Goal: Information Seeking & Learning: Find specific fact

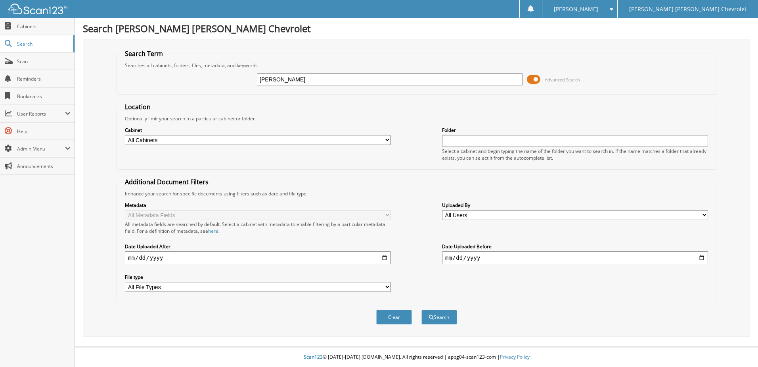
type input "[PERSON_NAME]"
click at [422, 309] on button "Search" at bounding box center [440, 316] width 36 height 15
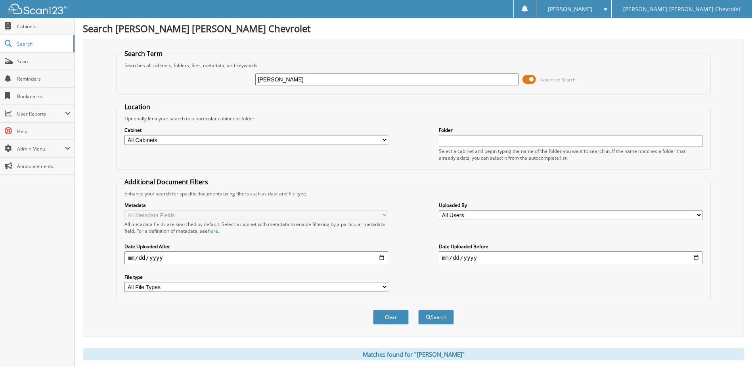
drag, startPoint x: 315, startPoint y: 77, endPoint x: 145, endPoint y: -41, distance: 206.6
click at [145, 0] on html "Racheal W. Settings Logout Jim Butler Linn Chevrolet Close Cabinets Search Scan" at bounding box center [376, 293] width 752 height 587
type input "kane nettles"
click at [418, 309] on button "Search" at bounding box center [436, 316] width 36 height 15
